Goal: Task Accomplishment & Management: Use online tool/utility

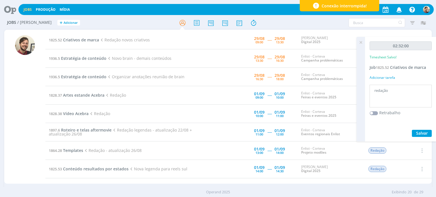
click at [362, 44] on icon at bounding box center [361, 42] width 10 height 11
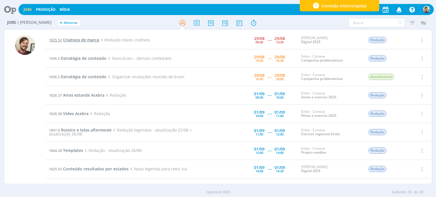
click at [74, 41] on span "Criativos de marca" at bounding box center [81, 39] width 36 height 5
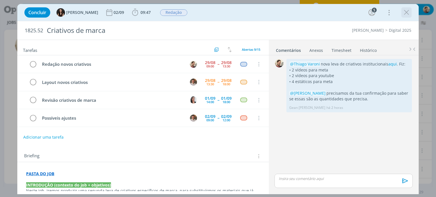
click at [407, 11] on icon "dialog" at bounding box center [406, 12] width 9 height 9
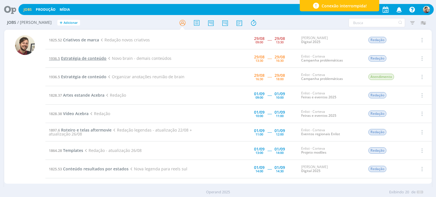
click at [89, 58] on span "Estratégia de conteúdo" at bounding box center [83, 58] width 45 height 5
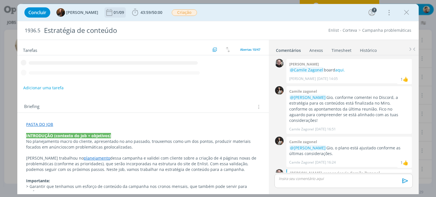
scroll to position [248, 0]
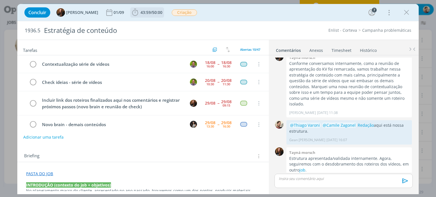
click at [152, 14] on span "50:00" at bounding box center [157, 12] width 10 height 5
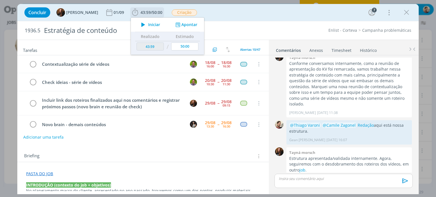
scroll to position [60, 0]
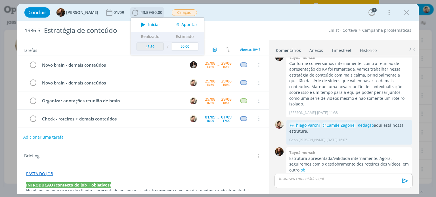
click at [148, 21] on button "Iniciar" at bounding box center [149, 25] width 22 height 8
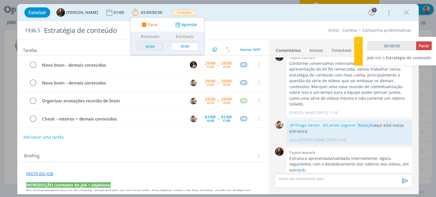
click at [295, 159] on p "Estrutura apresentada/validada internamente. Agora, seguiremos com o desdobrame…" at bounding box center [349, 164] width 120 height 17
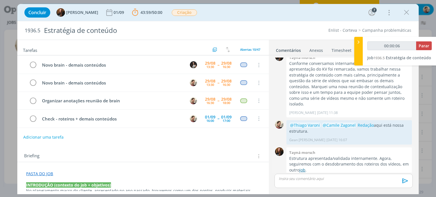
click at [299, 167] on link "job" at bounding box center [302, 169] width 6 height 5
type input "00:27:12"
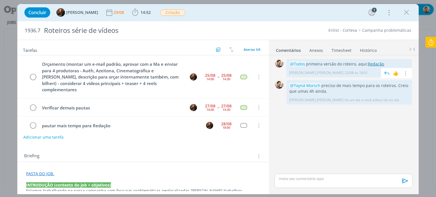
click at [374, 65] on link "Redação" at bounding box center [376, 63] width 16 height 5
